Goal: Task Accomplishment & Management: Use online tool/utility

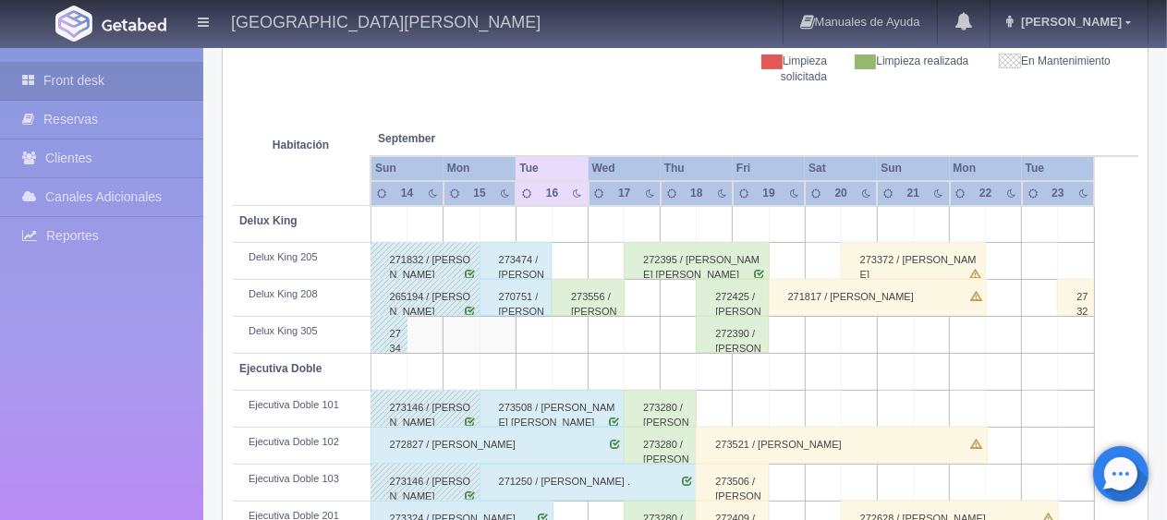
scroll to position [277, 0]
click at [524, 257] on div "273474 / [PERSON_NAME]" at bounding box center [515, 260] width 73 height 37
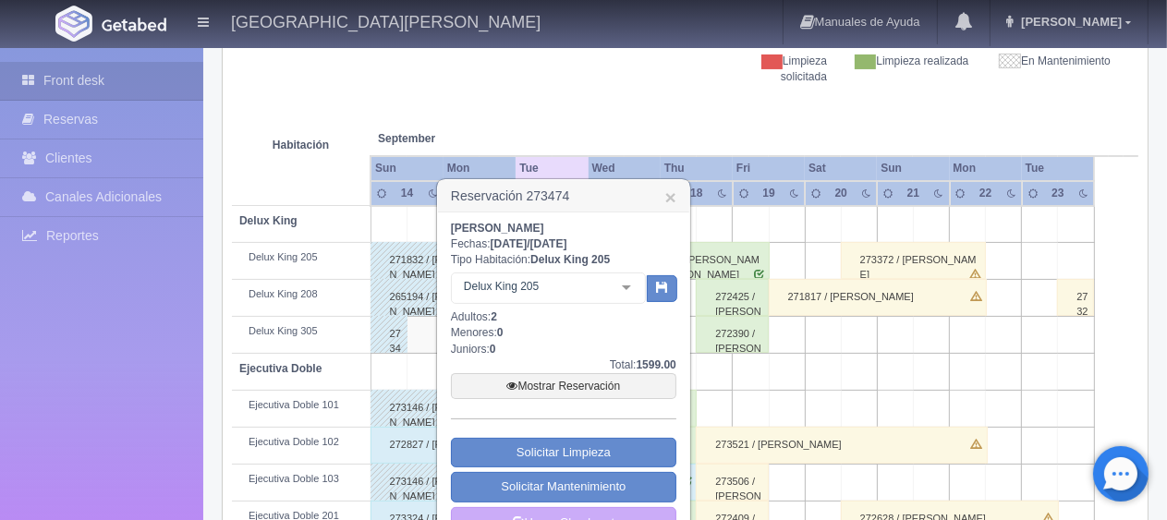
scroll to position [370, 0]
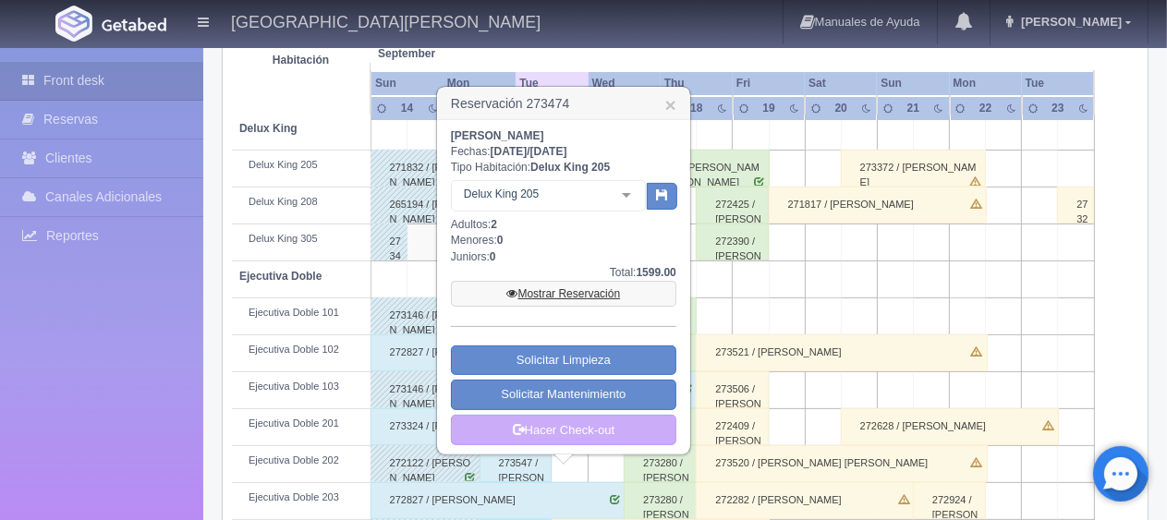
click at [551, 289] on link "Mostrar Reservación" at bounding box center [563, 294] width 225 height 26
click at [532, 286] on link "Mostrar Reservación" at bounding box center [563, 294] width 225 height 26
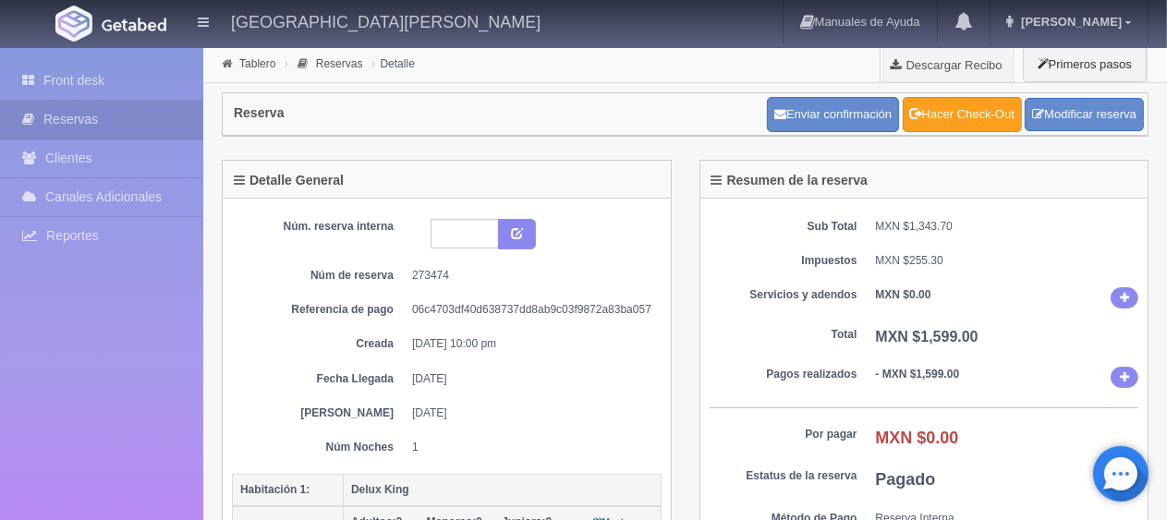
click at [939, 123] on link "Hacer Check-Out" at bounding box center [962, 114] width 119 height 35
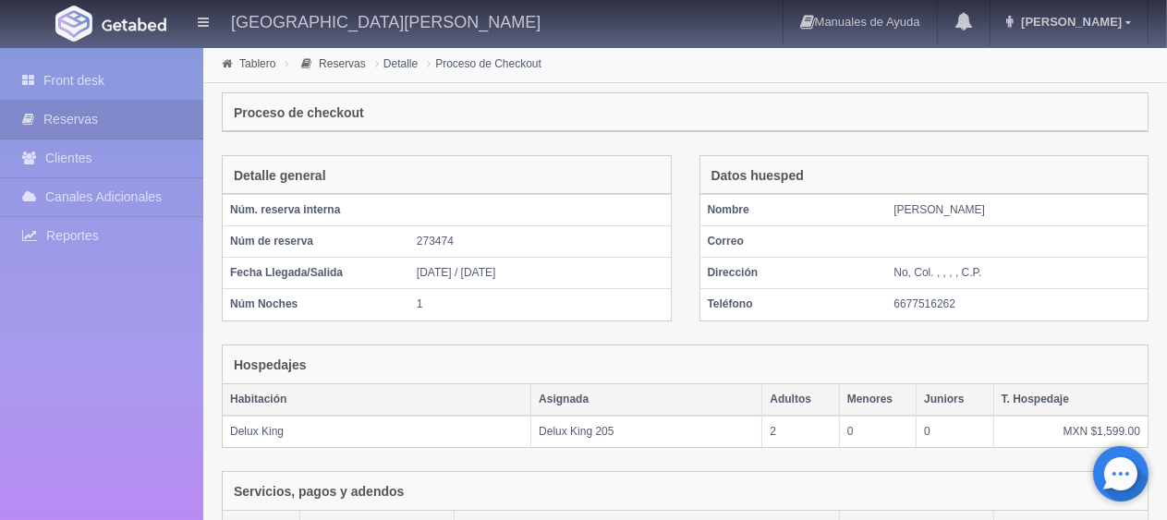
scroll to position [311, 0]
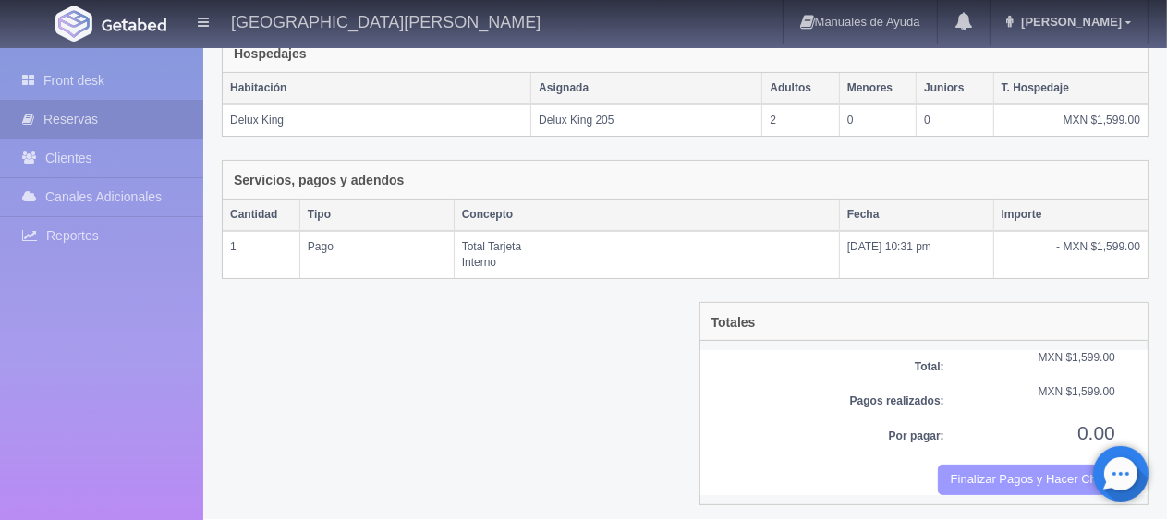
click at [959, 465] on button "Finalizar Pagos y Hacer Checkout" at bounding box center [1026, 480] width 177 height 30
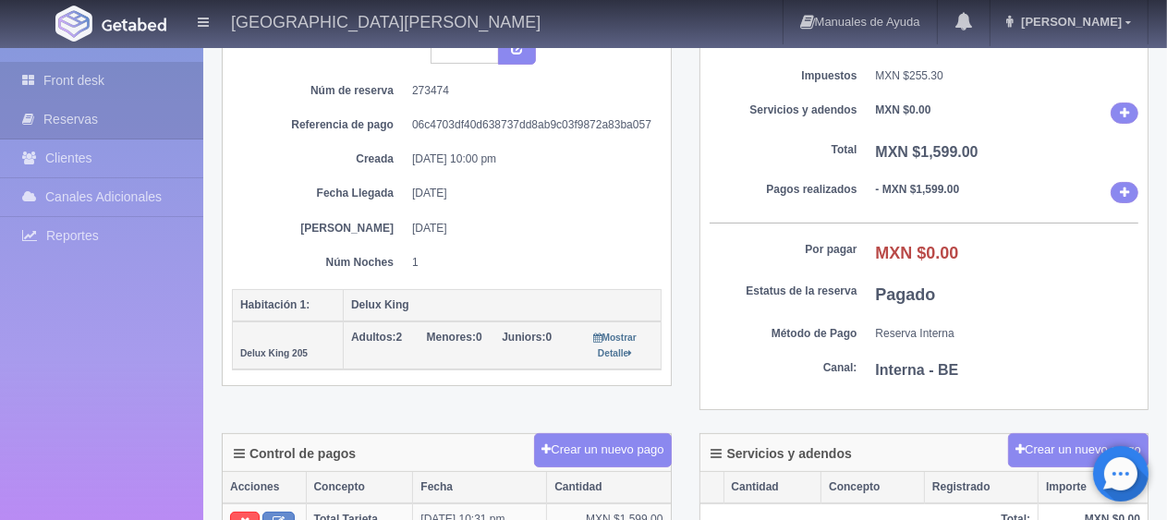
scroll to position [185, 0]
click at [91, 86] on link "Front desk" at bounding box center [101, 81] width 203 height 38
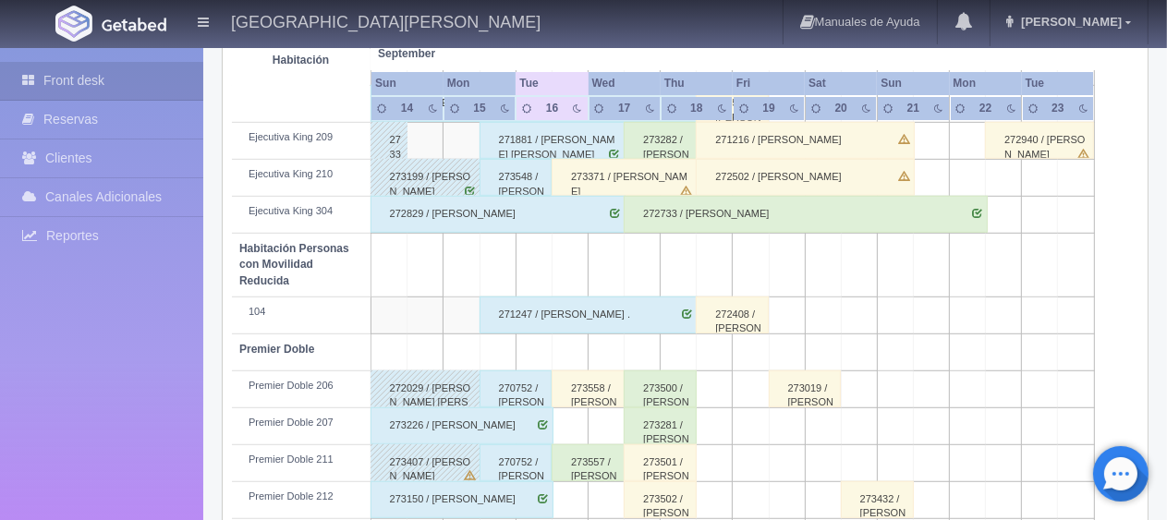
scroll to position [985, 0]
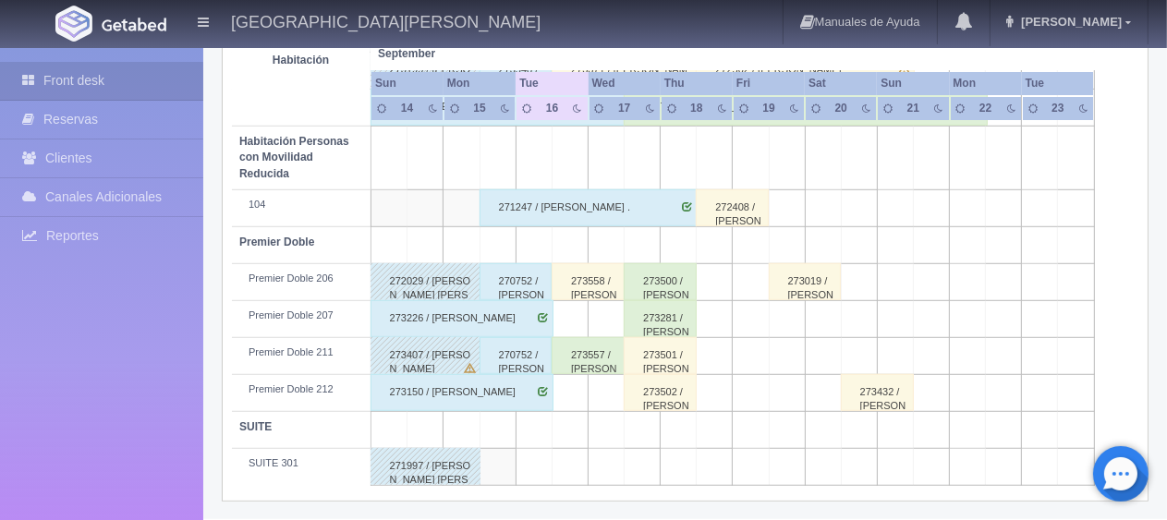
click at [500, 397] on div "273150 / [PERSON_NAME]" at bounding box center [461, 392] width 183 height 37
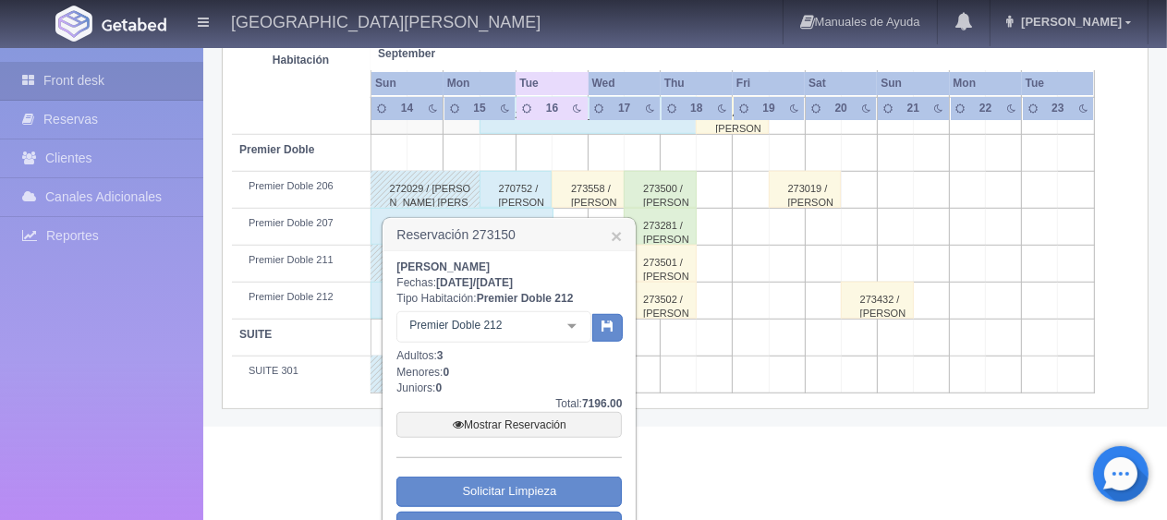
scroll to position [1150, 0]
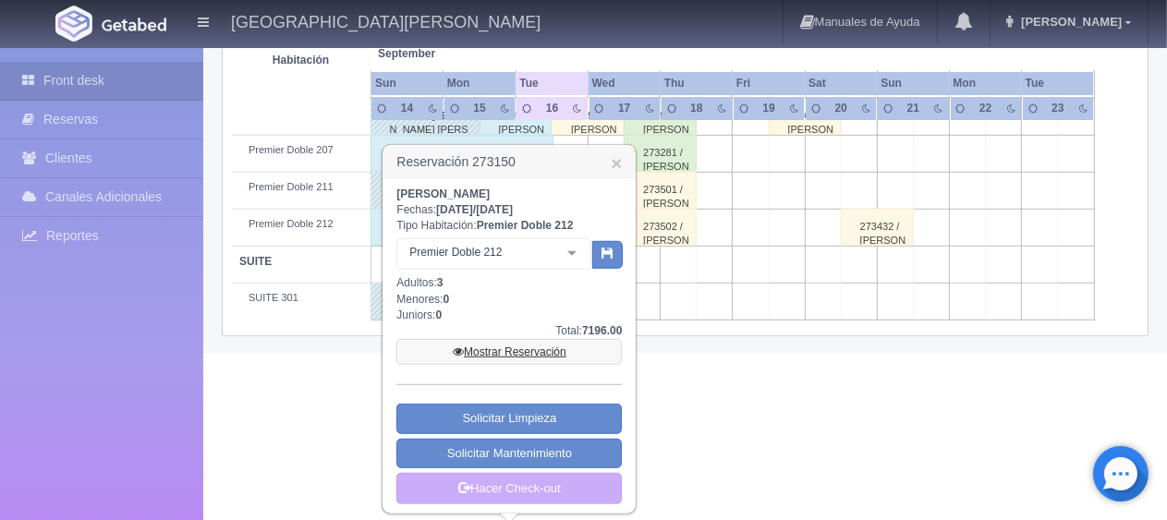
click at [514, 351] on link "Mostrar Reservación" at bounding box center [508, 352] width 225 height 26
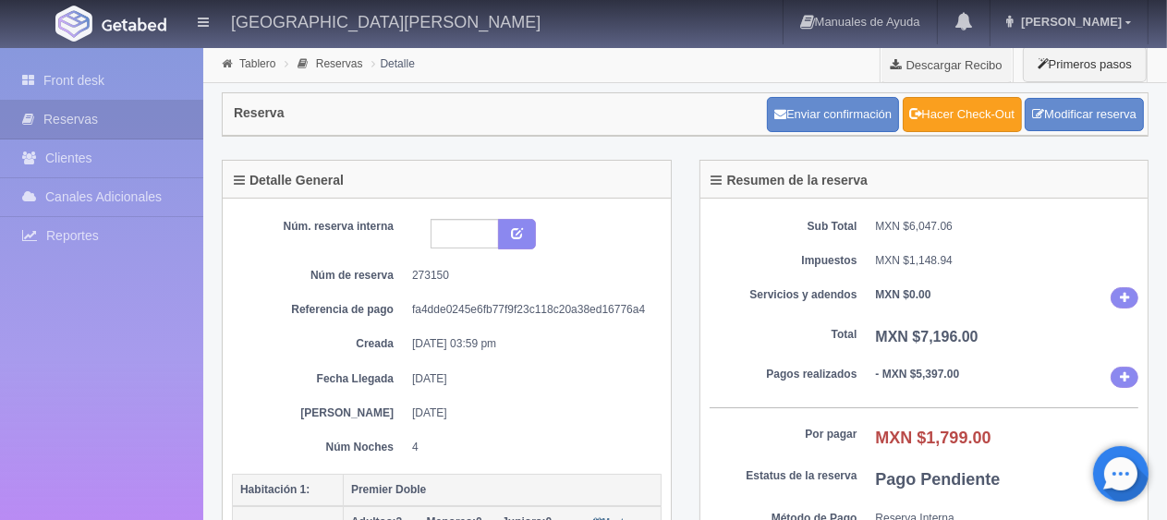
click at [924, 120] on link "Hacer Check-Out" at bounding box center [962, 114] width 119 height 35
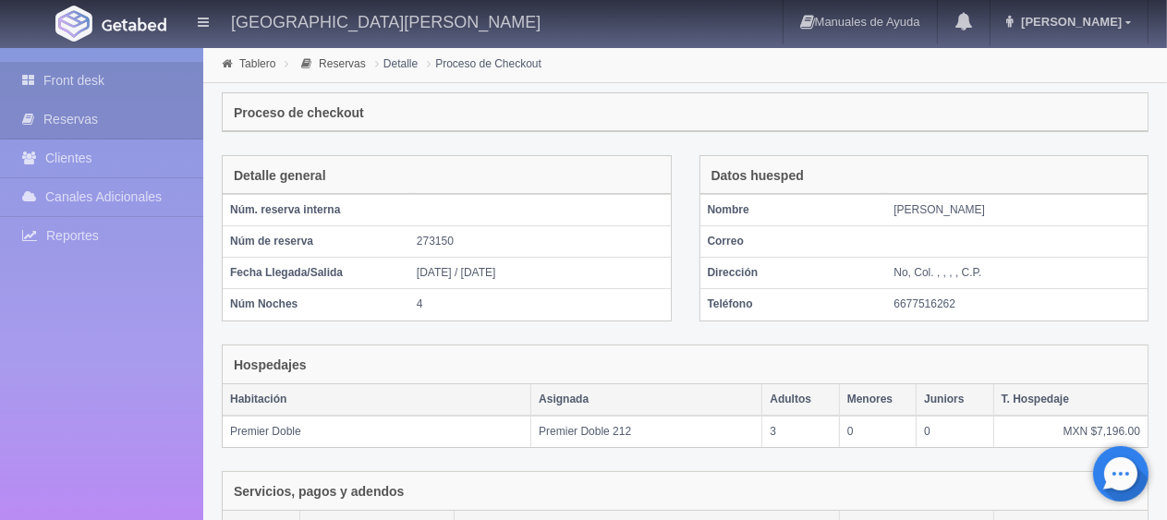
click at [79, 79] on link "Front desk" at bounding box center [101, 81] width 203 height 38
